Goal: Answer question/provide support: Share knowledge or assist other users

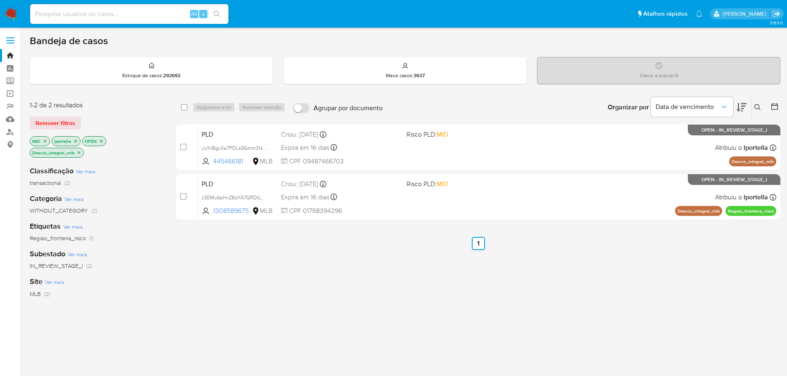
scroll to position [41, 0]
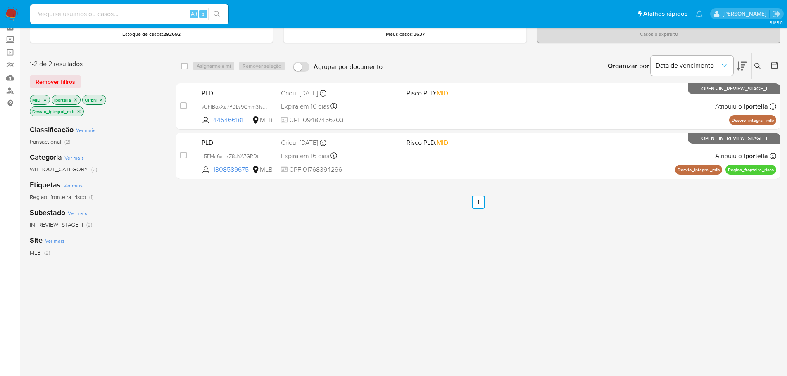
click at [131, 16] on input at bounding box center [129, 14] width 198 height 11
paste input "L5EMu6aHxZ8dYA7GRDtLqQP2"
type input "L5EMu6aHxZ8dYA7GRDtLqQP2"
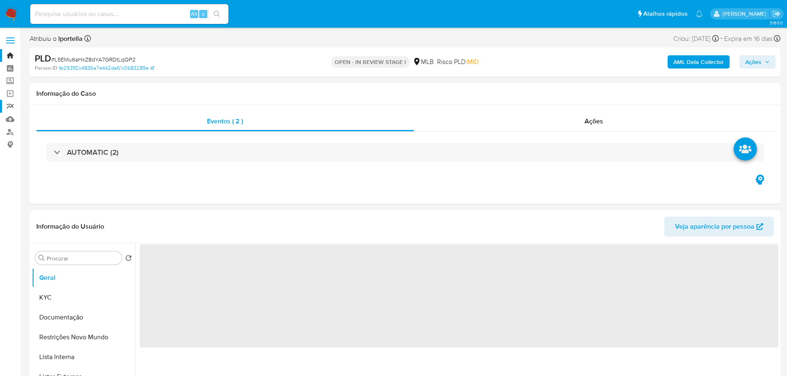
select select "10"
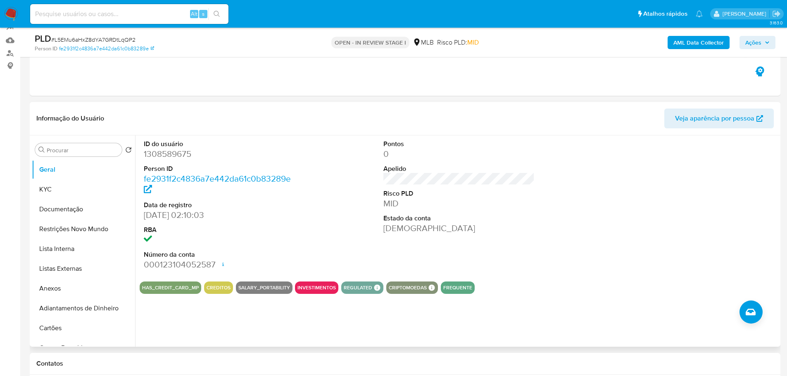
scroll to position [124, 0]
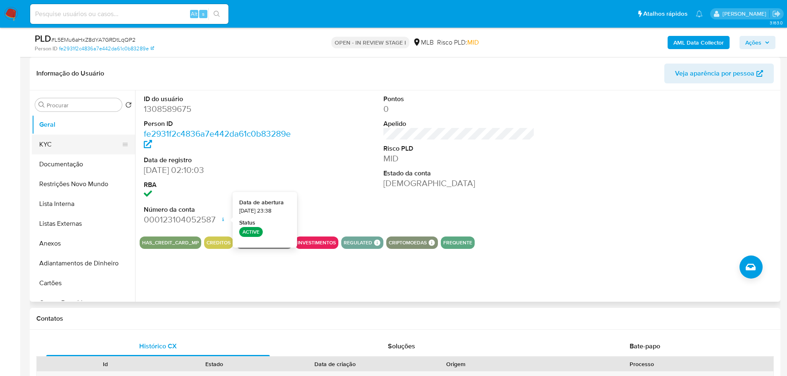
click at [55, 140] on button "KYC" at bounding box center [80, 145] width 97 height 20
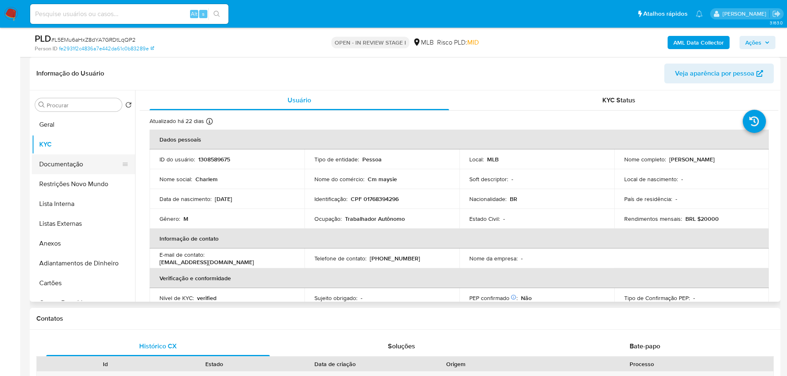
click at [92, 159] on button "Documentação" at bounding box center [80, 164] width 97 height 20
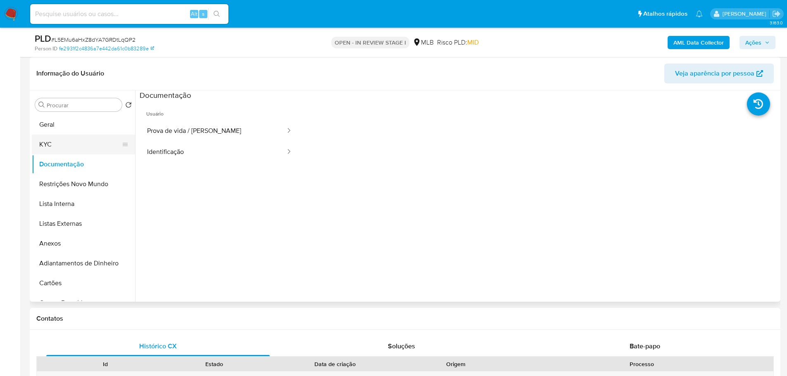
click at [63, 144] on button "KYC" at bounding box center [80, 145] width 97 height 20
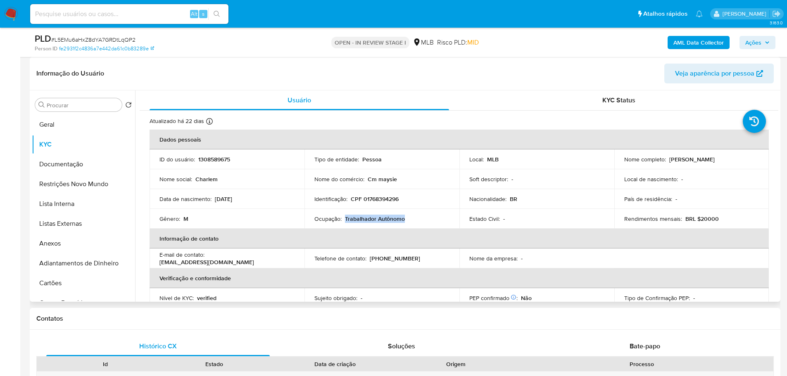
drag, startPoint x: 343, startPoint y: 221, endPoint x: 404, endPoint y: 219, distance: 61.1
click at [404, 219] on div "Ocupação : Trabalhador Autônomo" at bounding box center [381, 218] width 135 height 7
copy p "Trabalhador Autônomo"
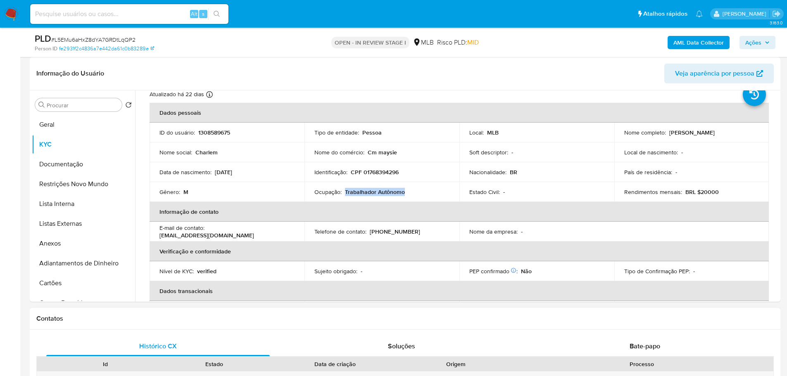
scroll to position [41, 0]
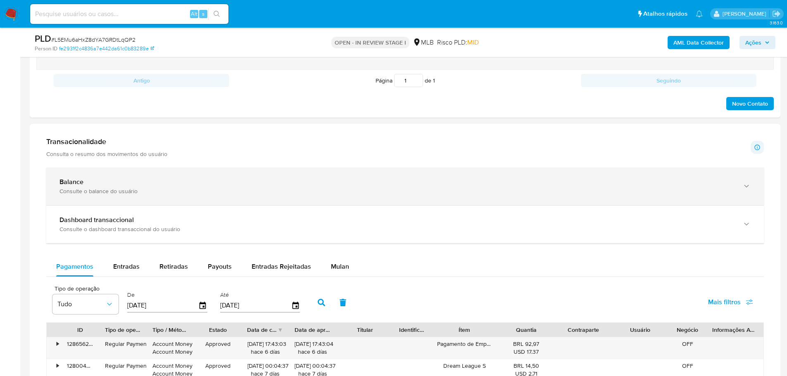
click at [161, 194] on div "Consulte o balance do usuário" at bounding box center [396, 190] width 674 height 7
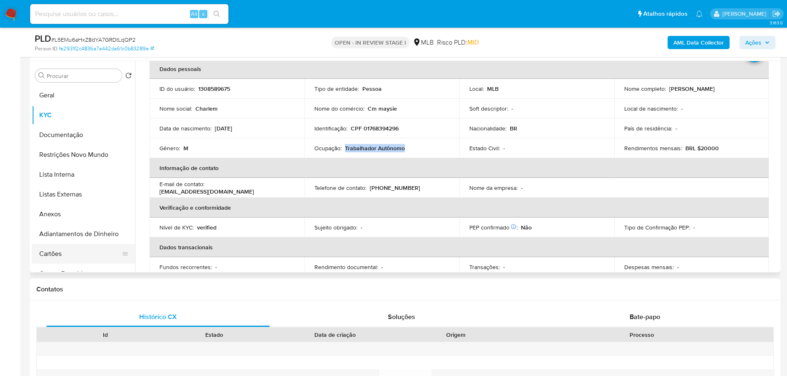
scroll to position [124, 0]
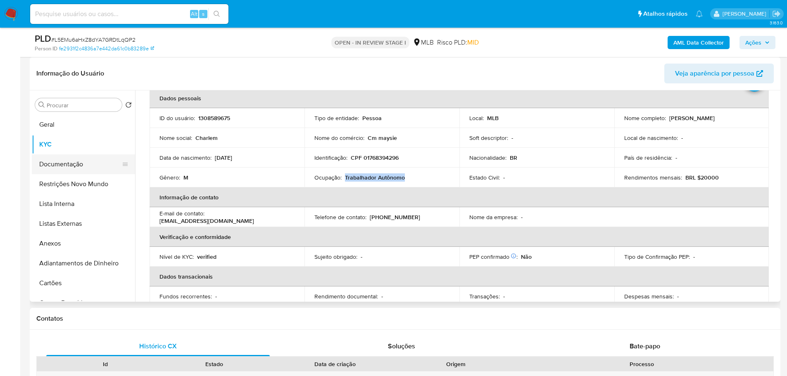
click at [59, 169] on button "Documentação" at bounding box center [80, 164] width 97 height 20
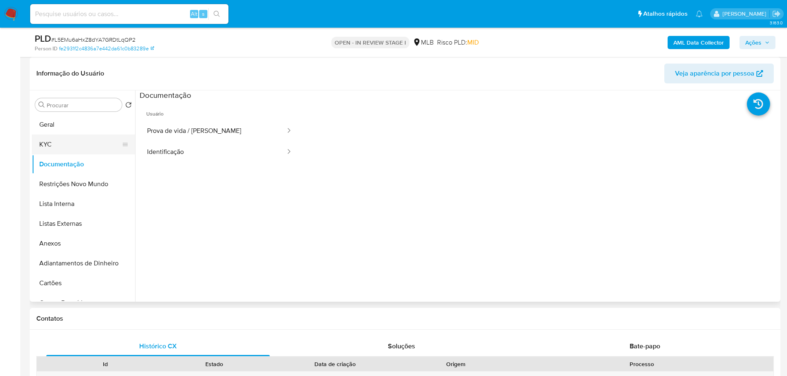
click at [72, 143] on button "KYC" at bounding box center [80, 145] width 97 height 20
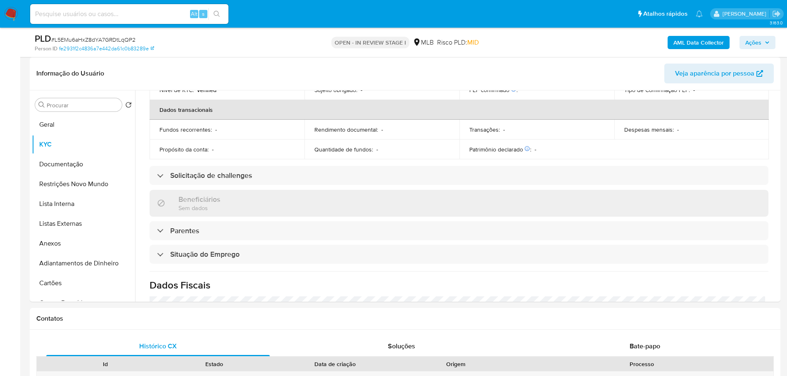
scroll to position [344, 0]
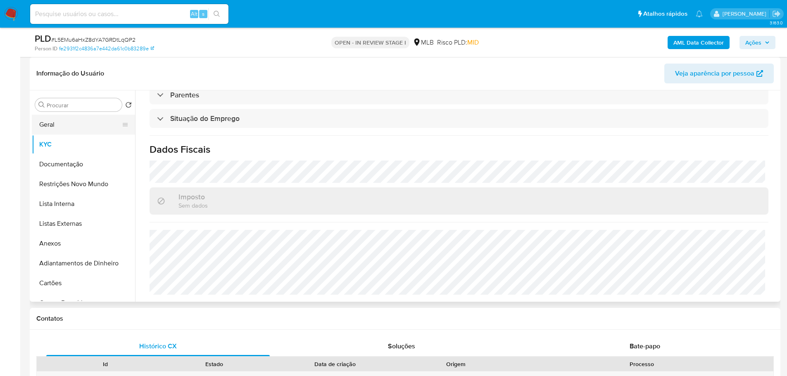
click at [62, 127] on button "Geral" at bounding box center [80, 125] width 97 height 20
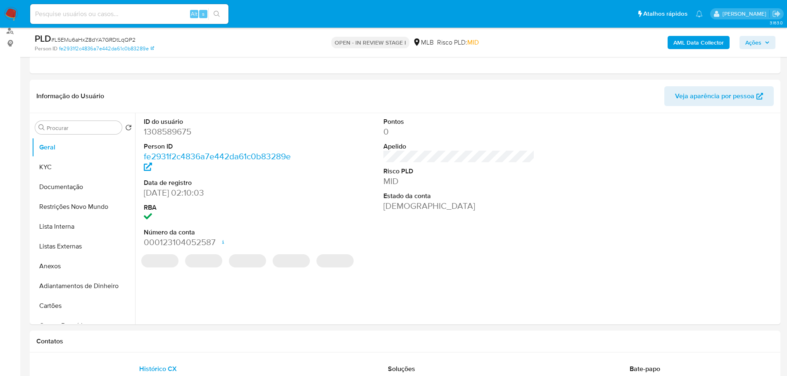
scroll to position [99, 0]
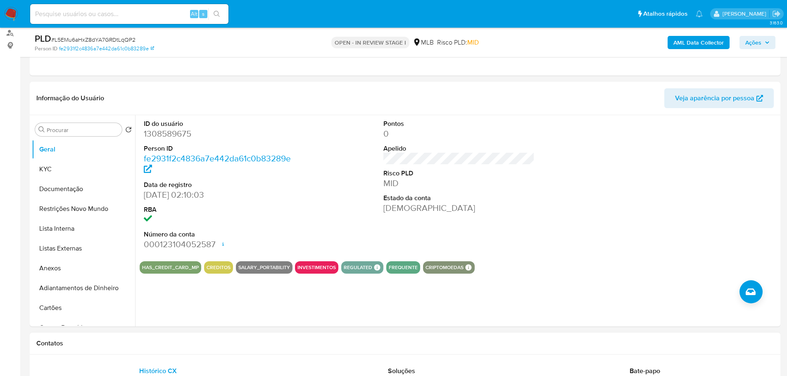
click at [103, 339] on h1 "Contatos" at bounding box center [404, 343] width 737 height 8
drag, startPoint x: 43, startPoint y: 156, endPoint x: 45, endPoint y: 164, distance: 7.5
click at [43, 157] on button "Geral" at bounding box center [83, 150] width 103 height 20
click at [45, 164] on button "KYC" at bounding box center [80, 169] width 97 height 20
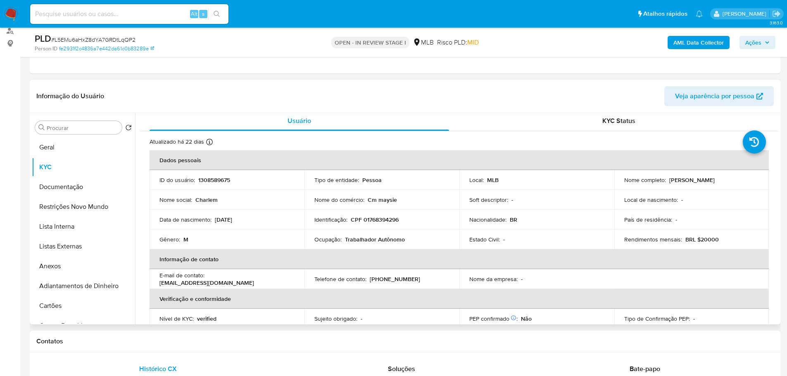
scroll to position [7, 0]
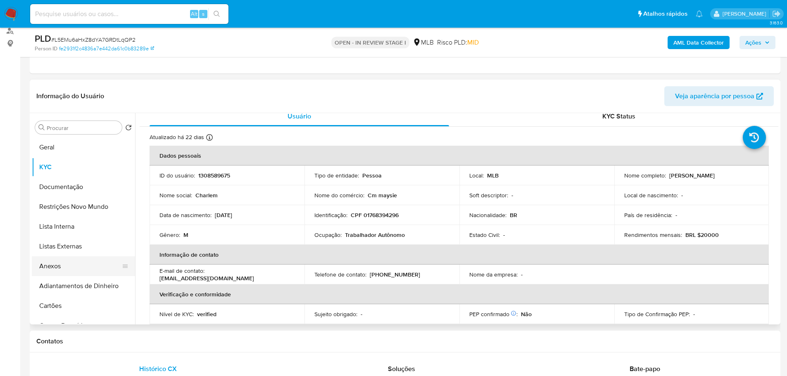
drag, startPoint x: 108, startPoint y: 346, endPoint x: 82, endPoint y: 274, distance: 77.2
click at [108, 346] on div "Contatos" at bounding box center [405, 342] width 750 height 22
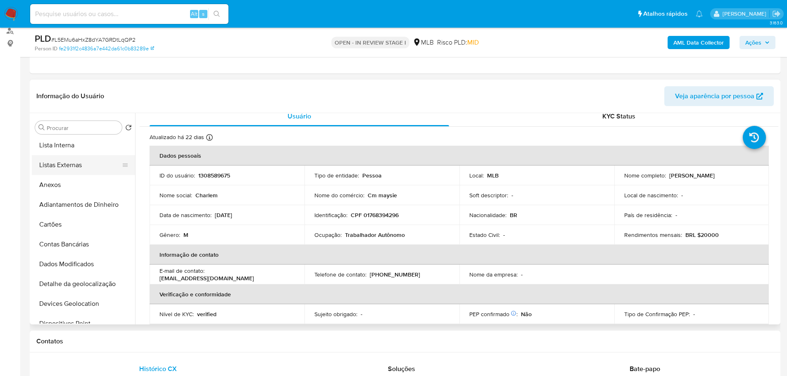
scroll to position [165, 0]
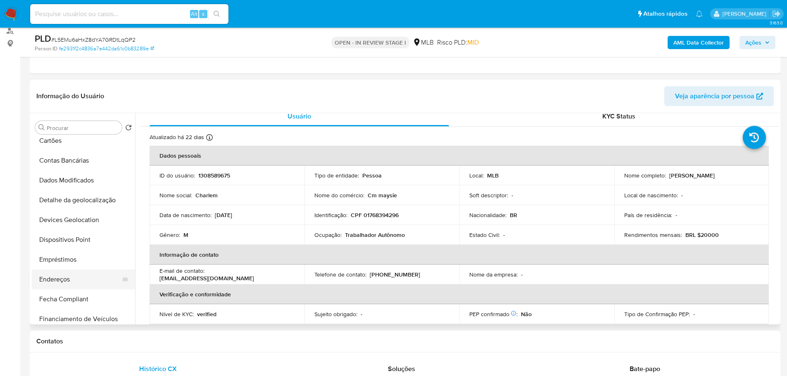
click at [69, 282] on button "Endereços" at bounding box center [80, 280] width 97 height 20
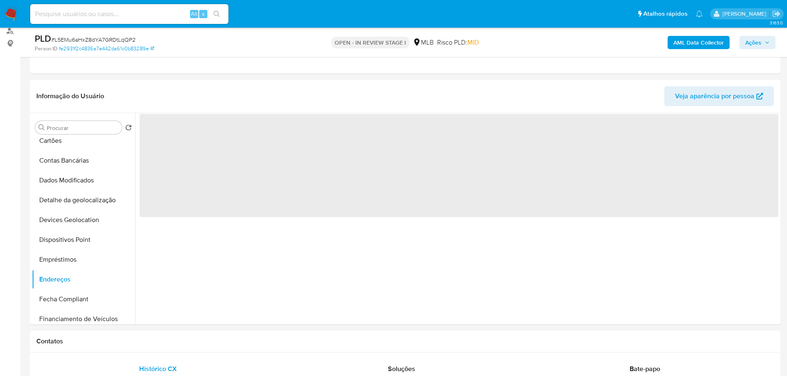
scroll to position [0, 0]
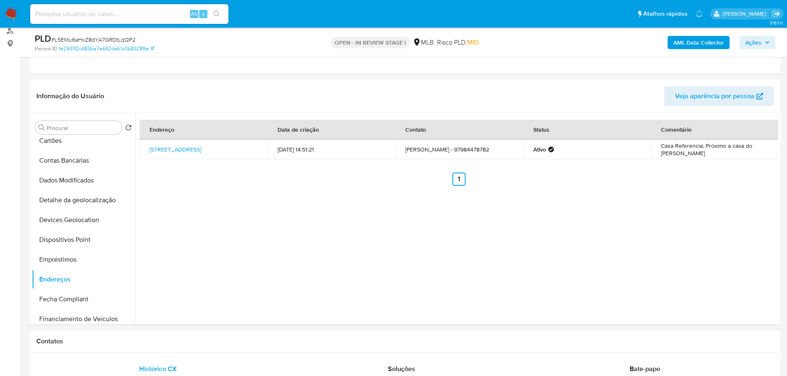
click at [140, 339] on h1 "Contatos" at bounding box center [404, 341] width 737 height 8
click at [88, 197] on button "Detalhe da geolocalização" at bounding box center [80, 200] width 97 height 20
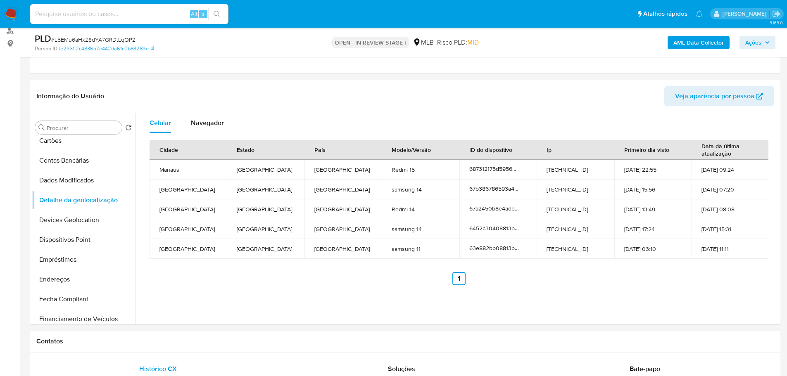
drag, startPoint x: 100, startPoint y: 350, endPoint x: 96, endPoint y: 341, distance: 10.0
click at [100, 350] on div "Contatos" at bounding box center [405, 342] width 750 height 22
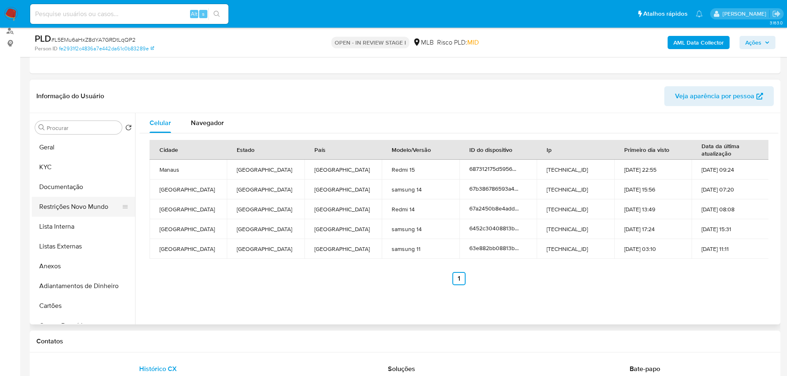
click at [74, 206] on button "Restrições Novo Mundo" at bounding box center [80, 207] width 97 height 20
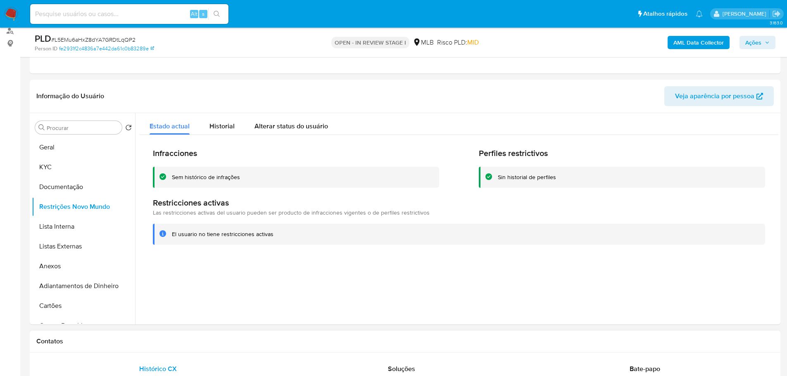
click at [173, 339] on h1 "Contatos" at bounding box center [404, 341] width 737 height 8
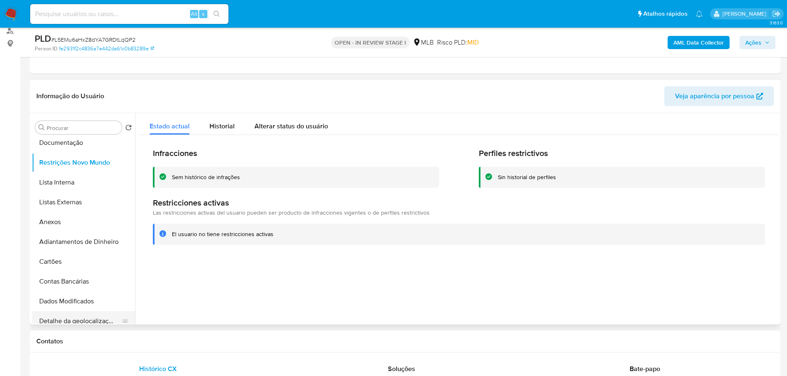
scroll to position [124, 0]
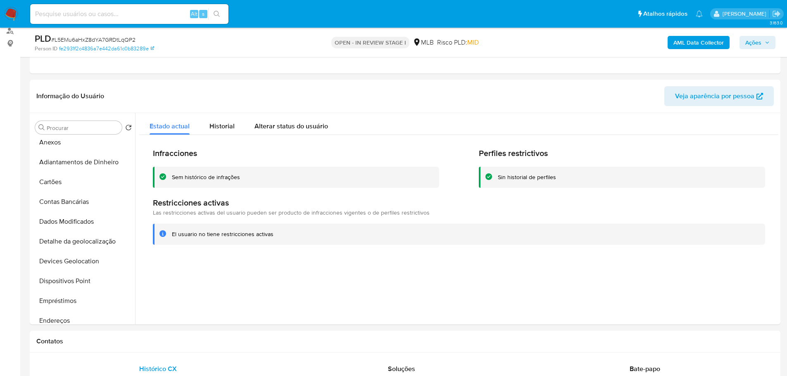
drag, startPoint x: 84, startPoint y: 279, endPoint x: 2, endPoint y: 280, distance: 82.2
click at [83, 279] on button "Dispositivos Point" at bounding box center [83, 281] width 103 height 20
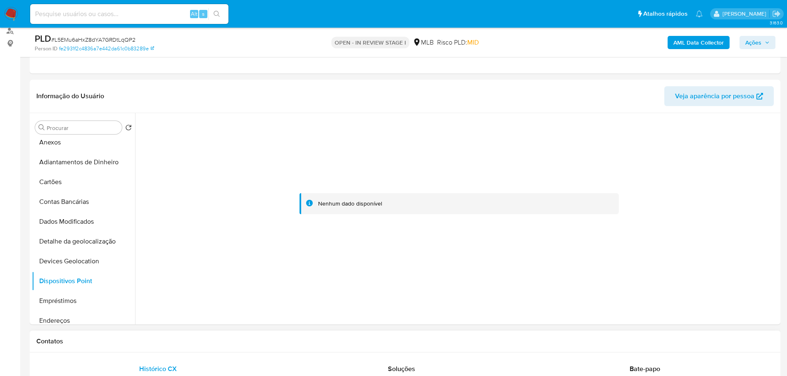
click at [106, 332] on div "Contatos" at bounding box center [405, 342] width 750 height 22
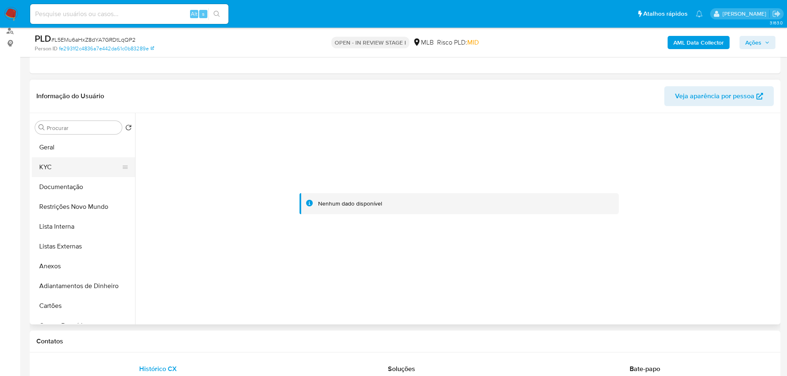
click at [50, 174] on button "KYC" at bounding box center [80, 167] width 97 height 20
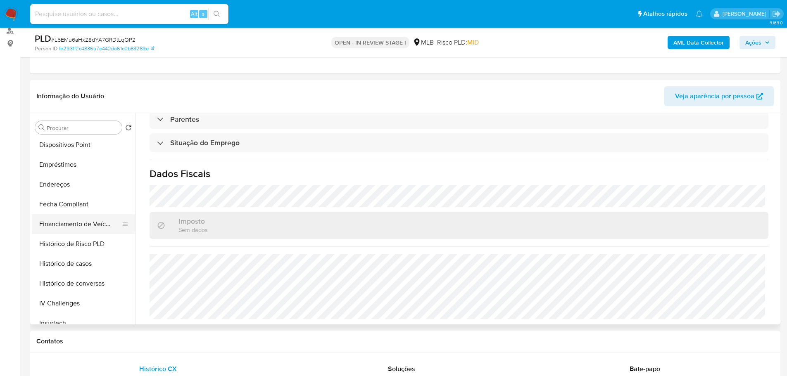
scroll to position [248, 0]
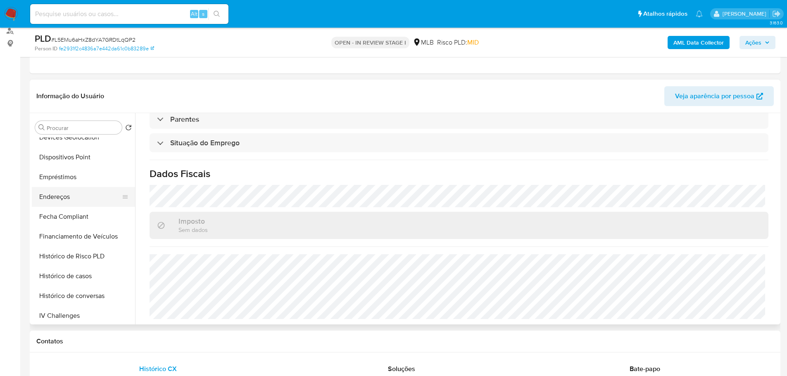
click at [72, 200] on button "Endereços" at bounding box center [80, 197] width 97 height 20
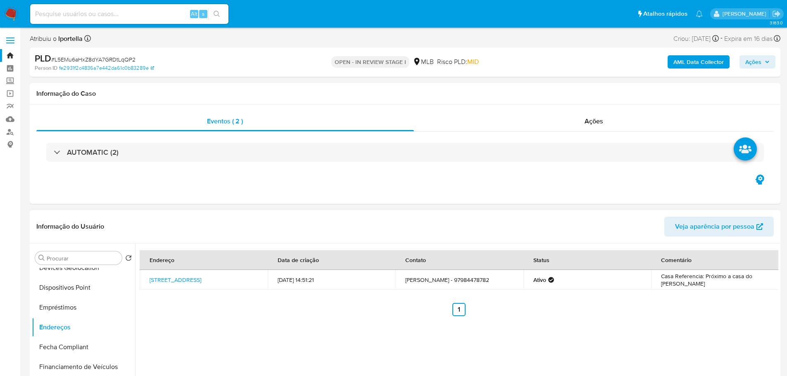
scroll to position [0, 0]
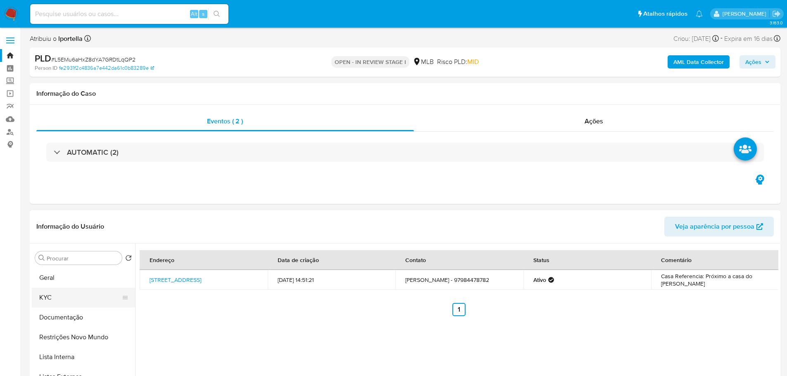
click at [69, 299] on button "KYC" at bounding box center [80, 298] width 97 height 20
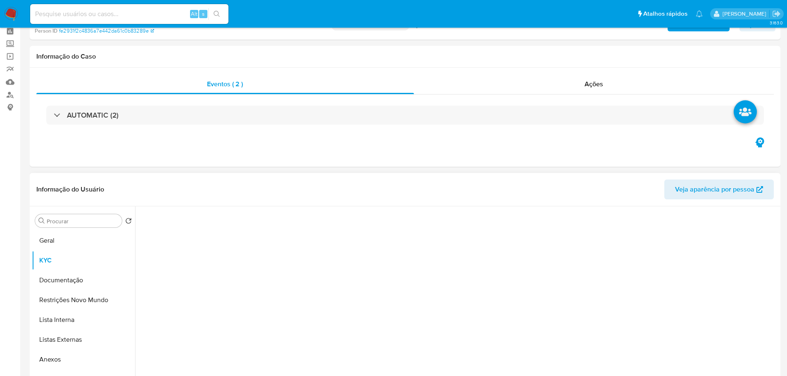
scroll to position [124, 0]
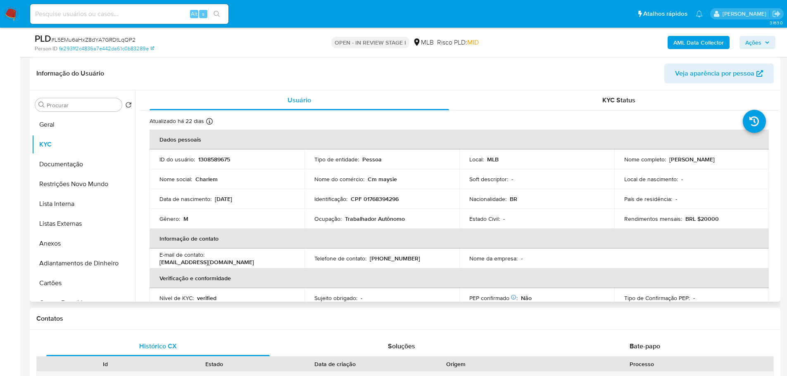
click at [387, 201] on p "CPF 01768394296" at bounding box center [375, 198] width 48 height 7
copy p "01768394296"
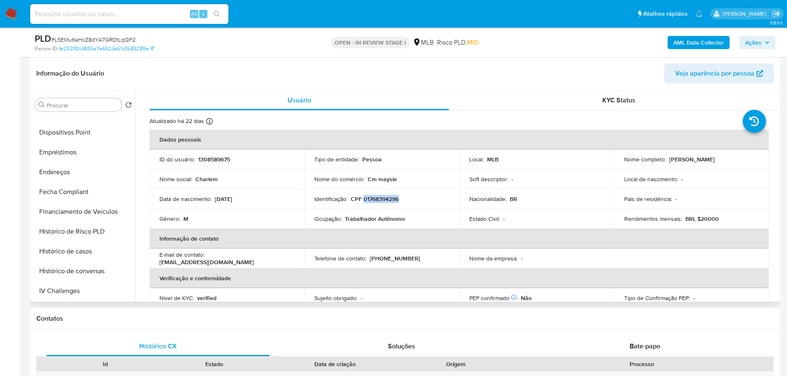
scroll to position [330, 0]
click at [81, 170] on button "Histórico de casos" at bounding box center [80, 171] width 97 height 20
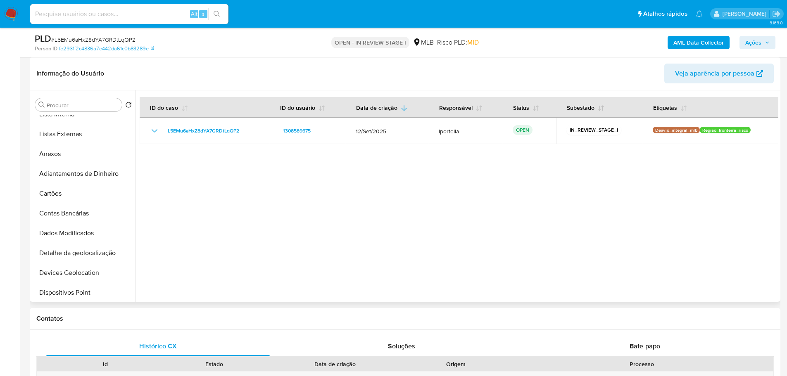
scroll to position [0, 0]
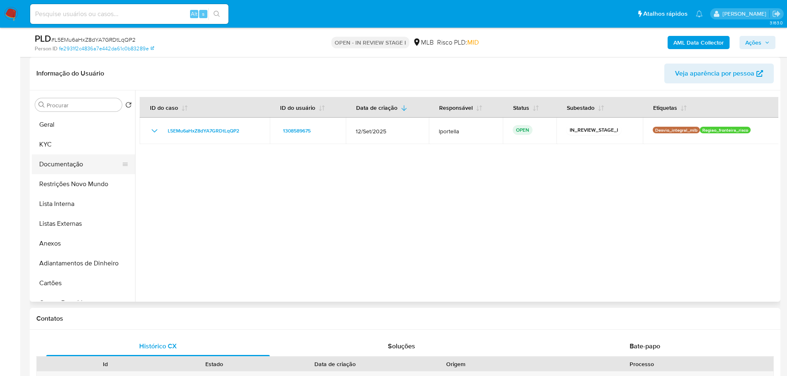
drag, startPoint x: 63, startPoint y: 165, endPoint x: 107, endPoint y: 158, distance: 45.1
click at [63, 165] on button "Documentação" at bounding box center [80, 164] width 97 height 20
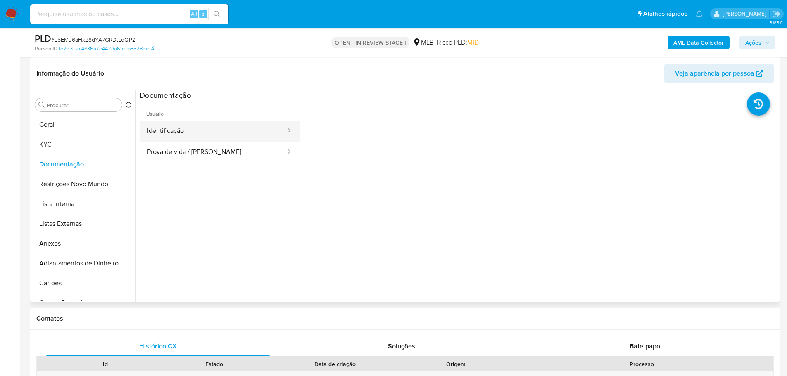
click at [189, 137] on button "Identificação" at bounding box center [213, 131] width 147 height 21
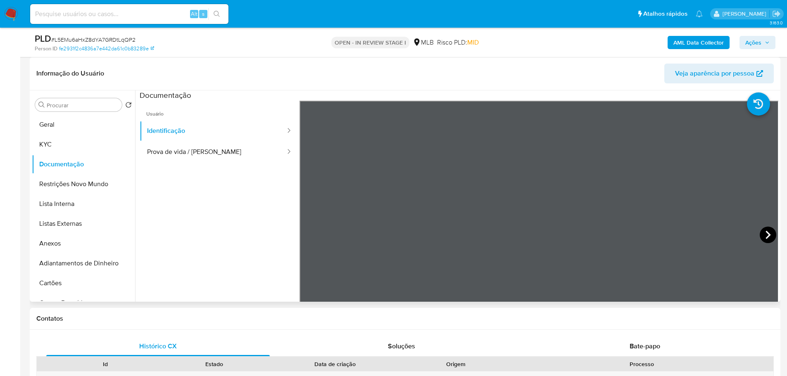
click at [764, 239] on icon at bounding box center [767, 235] width 17 height 17
click at [701, 40] on b "AML Data Collector" at bounding box center [698, 42] width 50 height 13
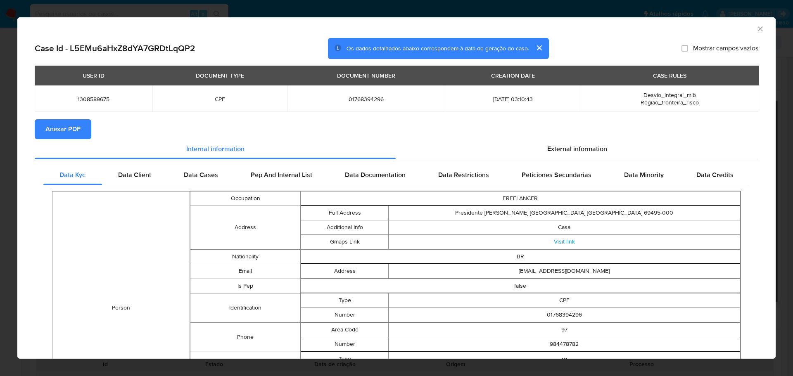
click at [57, 135] on span "Anexar PDF" at bounding box center [62, 129] width 35 height 18
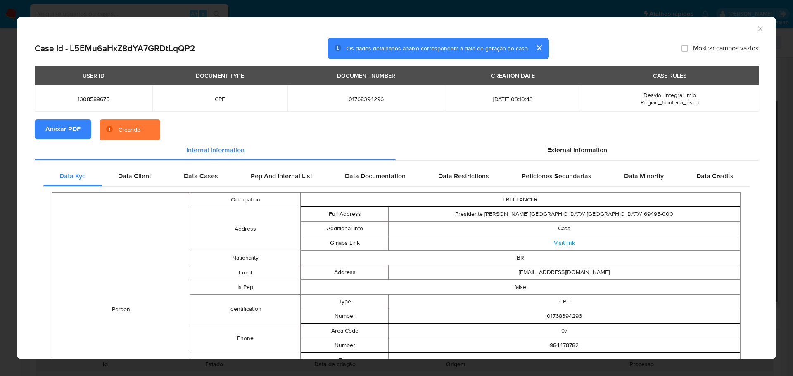
click at [756, 28] on icon "Fechar a janela" at bounding box center [760, 29] width 8 height 8
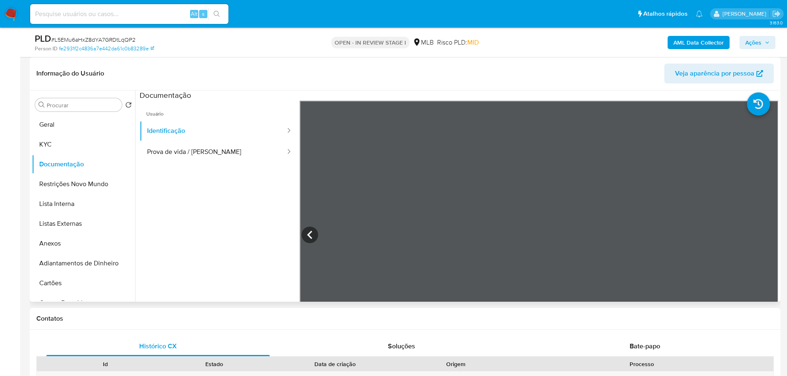
click at [749, 43] on span "Ações" at bounding box center [753, 42] width 16 height 13
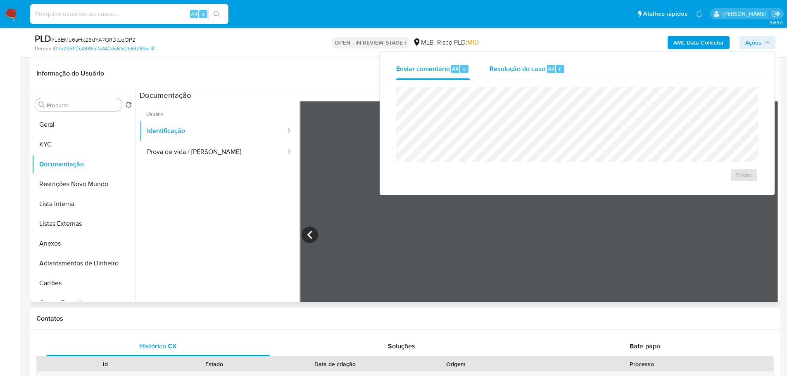
click at [529, 73] on span "Resolução do caso" at bounding box center [517, 68] width 56 height 9
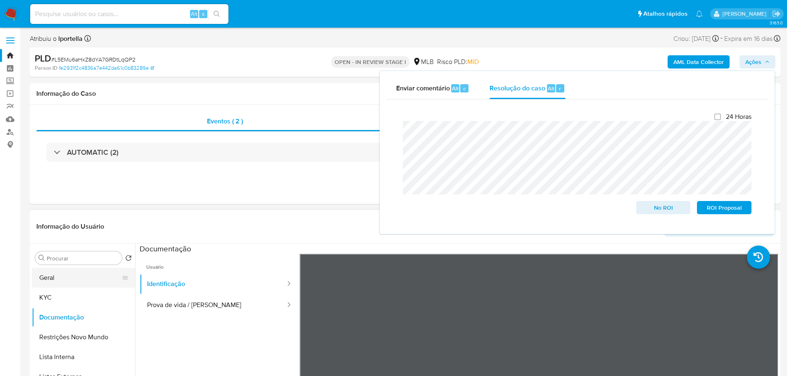
click at [78, 272] on button "Geral" at bounding box center [80, 278] width 97 height 20
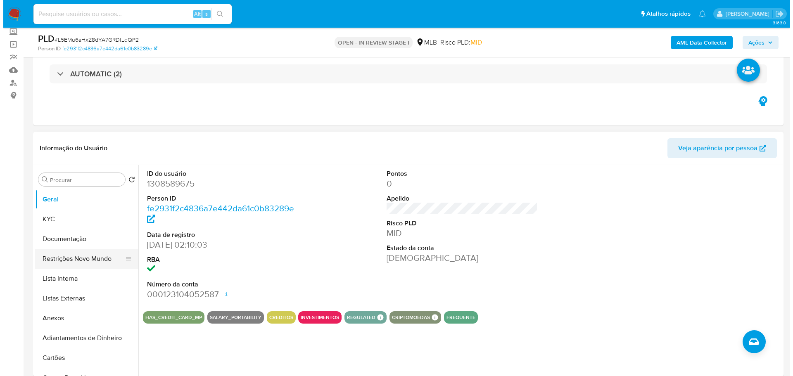
scroll to position [83, 0]
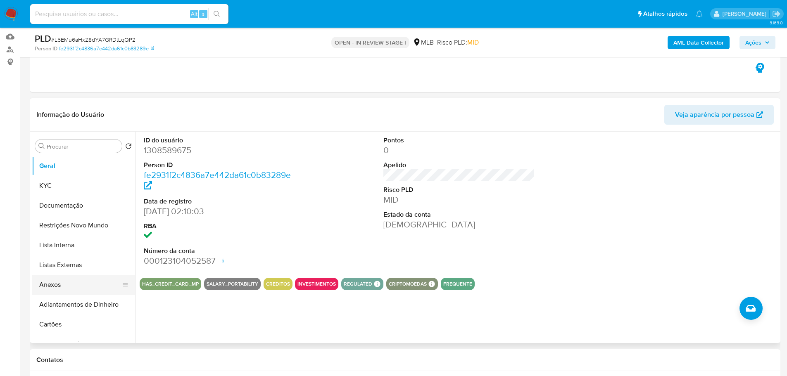
click at [83, 281] on button "Anexos" at bounding box center [80, 285] width 97 height 20
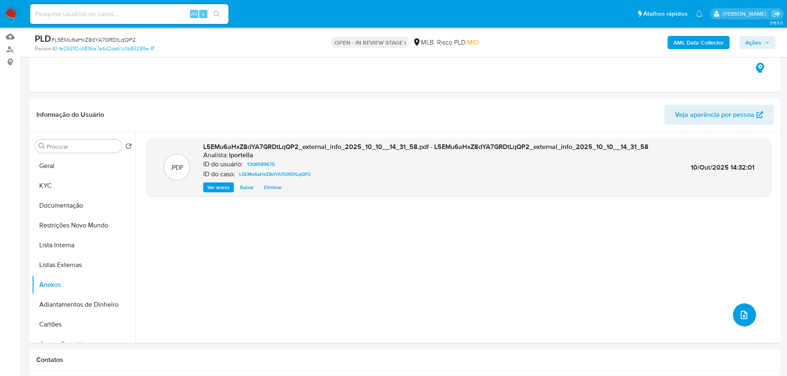
click at [740, 317] on icon "upload-file" at bounding box center [744, 315] width 10 height 10
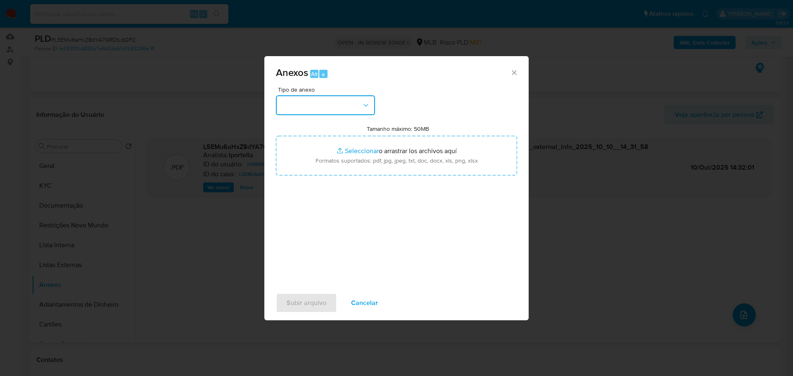
click at [333, 105] on button "button" at bounding box center [325, 105] width 99 height 20
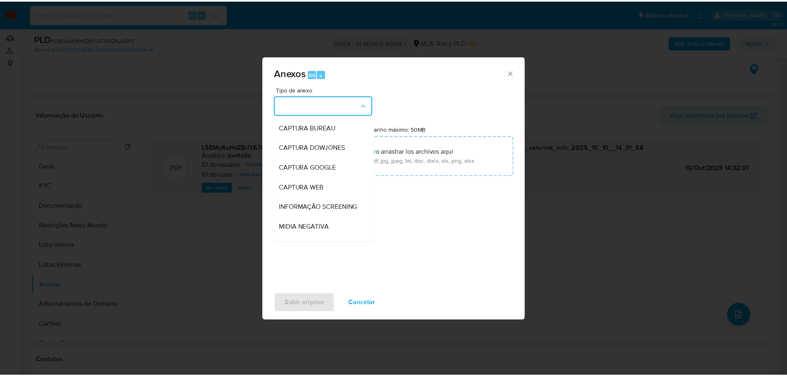
scroll to position [127, 0]
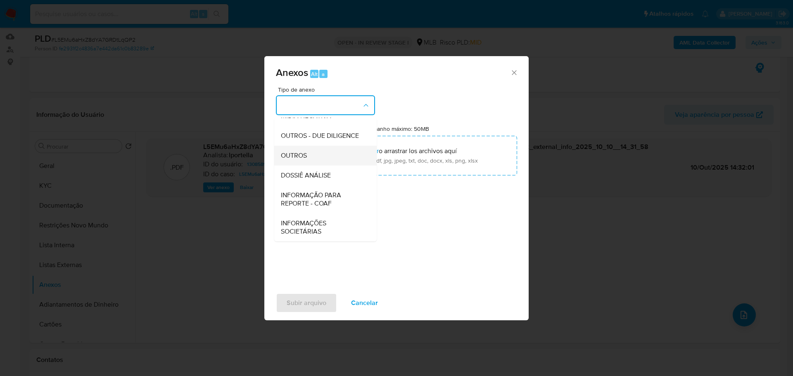
click at [306, 150] on div "OUTROS" at bounding box center [323, 156] width 84 height 20
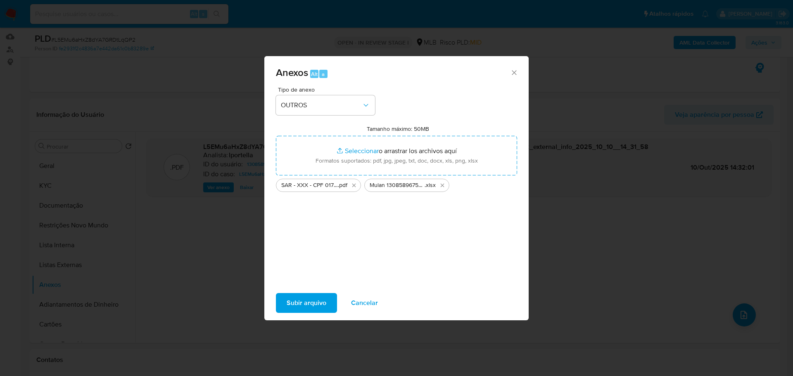
click at [308, 301] on span "Subir arquivo" at bounding box center [307, 303] width 40 height 18
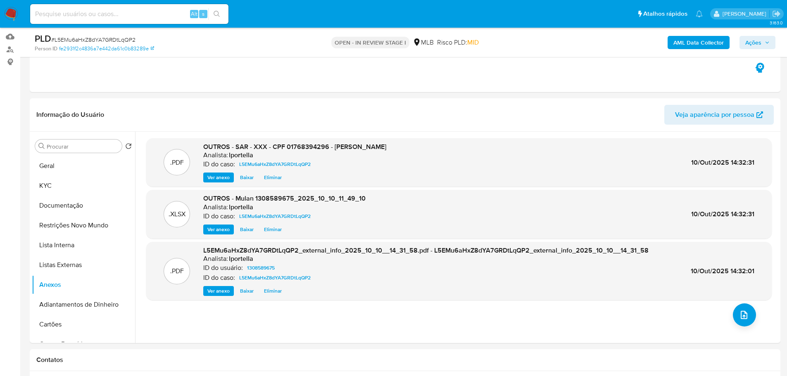
click at [755, 45] on span "Ações" at bounding box center [753, 42] width 16 height 13
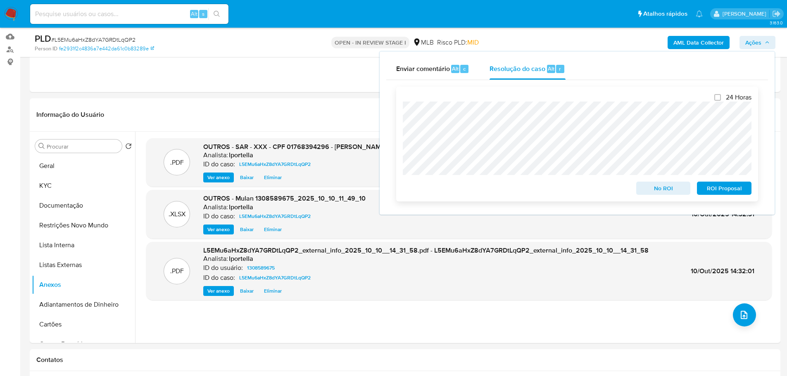
click at [725, 190] on span "ROI Proposal" at bounding box center [723, 189] width 43 height 12
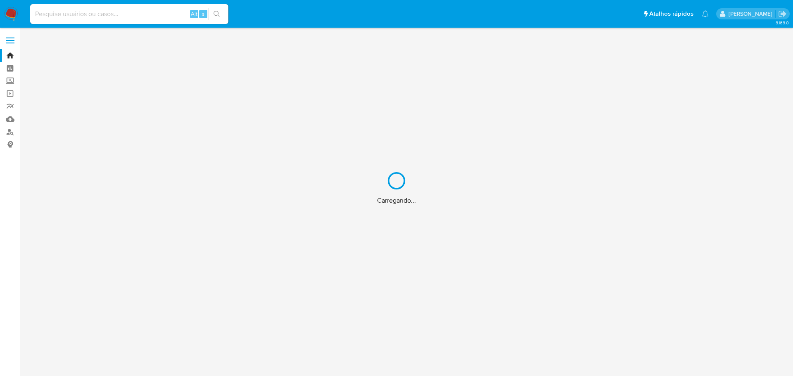
click at [114, 14] on div "Carregando..." at bounding box center [396, 188] width 793 height 376
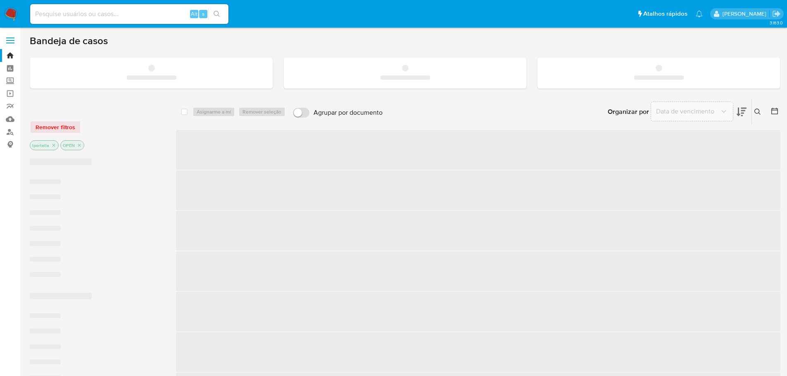
click at [61, 14] on input at bounding box center [129, 14] width 198 height 11
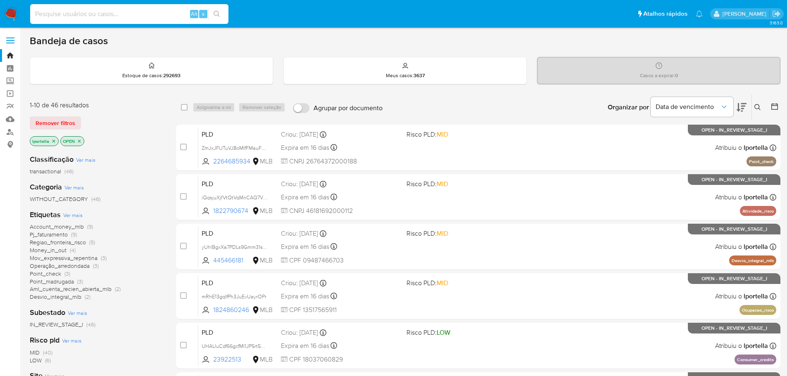
paste input "578944517"
type input "578944517"
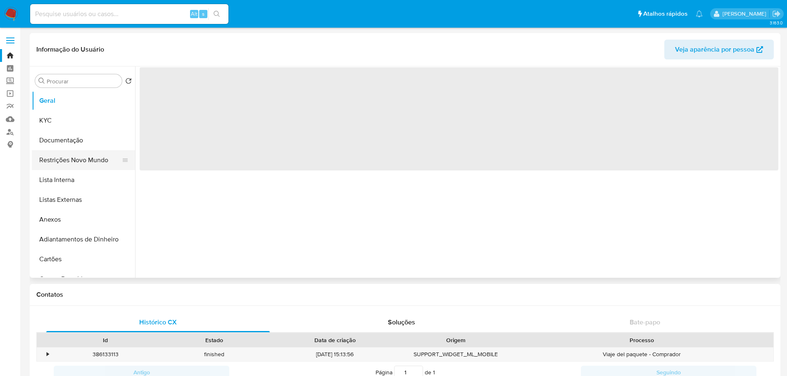
select select "10"
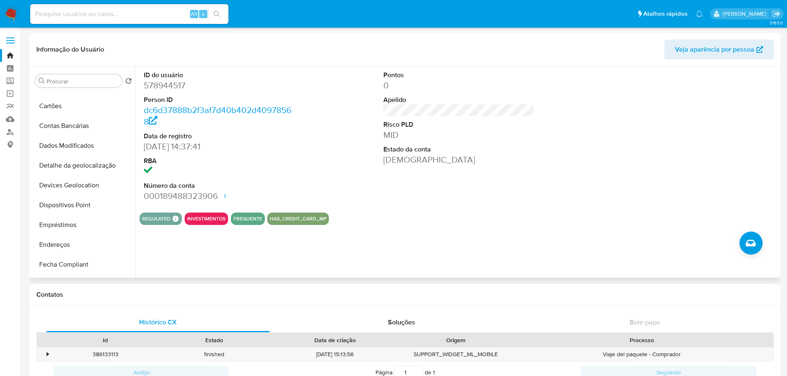
scroll to position [248, 0]
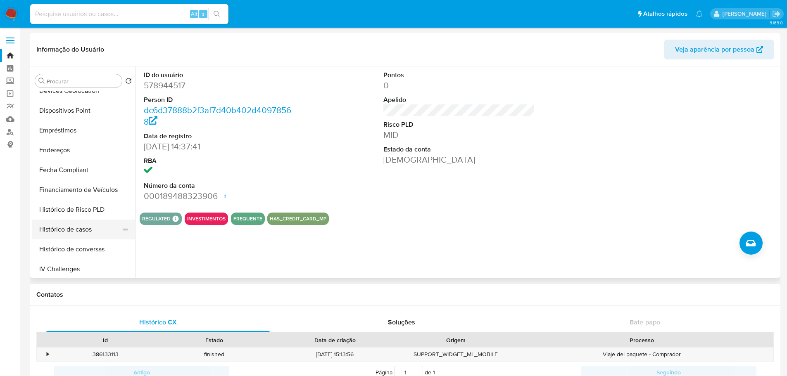
click at [65, 227] on button "Histórico de casos" at bounding box center [80, 230] width 97 height 20
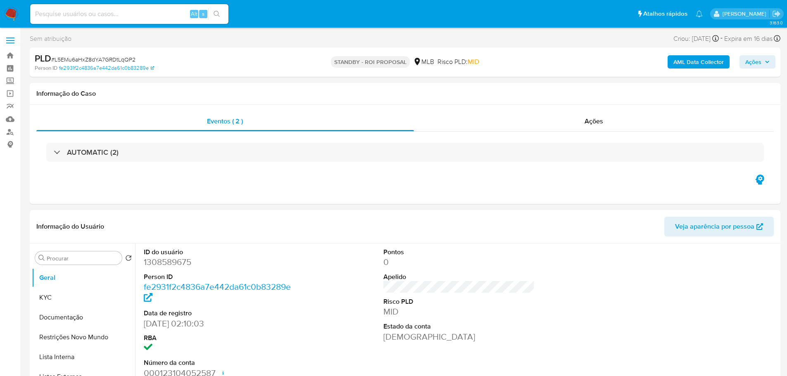
select select "10"
click at [91, 63] on span "# L5EMu6aHxZ8dYA7GRDtLqQP2" at bounding box center [93, 59] width 84 height 8
click at [91, 62] on span "# L5EMu6aHxZ8dYA7GRDtLqQP2" at bounding box center [93, 59] width 84 height 8
copy span "L5EMu6aHxZ8dYA7GRDtLqQP2"
drag, startPoint x: 7, startPoint y: 14, endPoint x: 11, endPoint y: 12, distance: 4.6
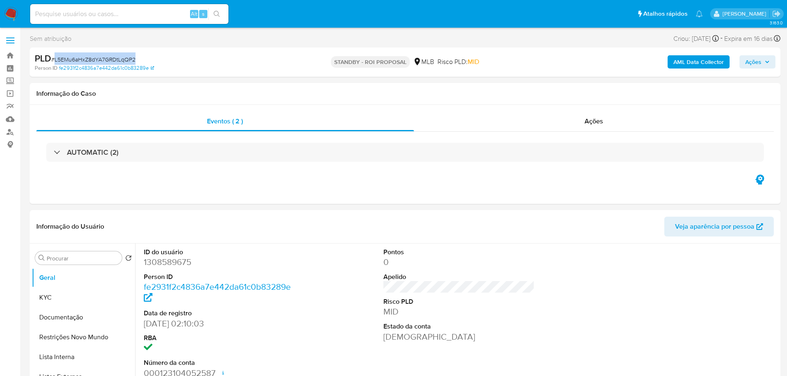
click at [7, 13] on img at bounding box center [11, 14] width 14 height 14
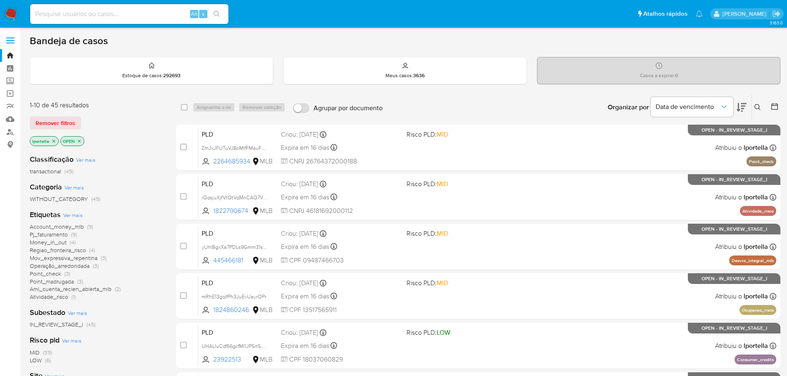
click at [17, 9] on img at bounding box center [11, 14] width 14 height 14
